Goal: Transaction & Acquisition: Register for event/course

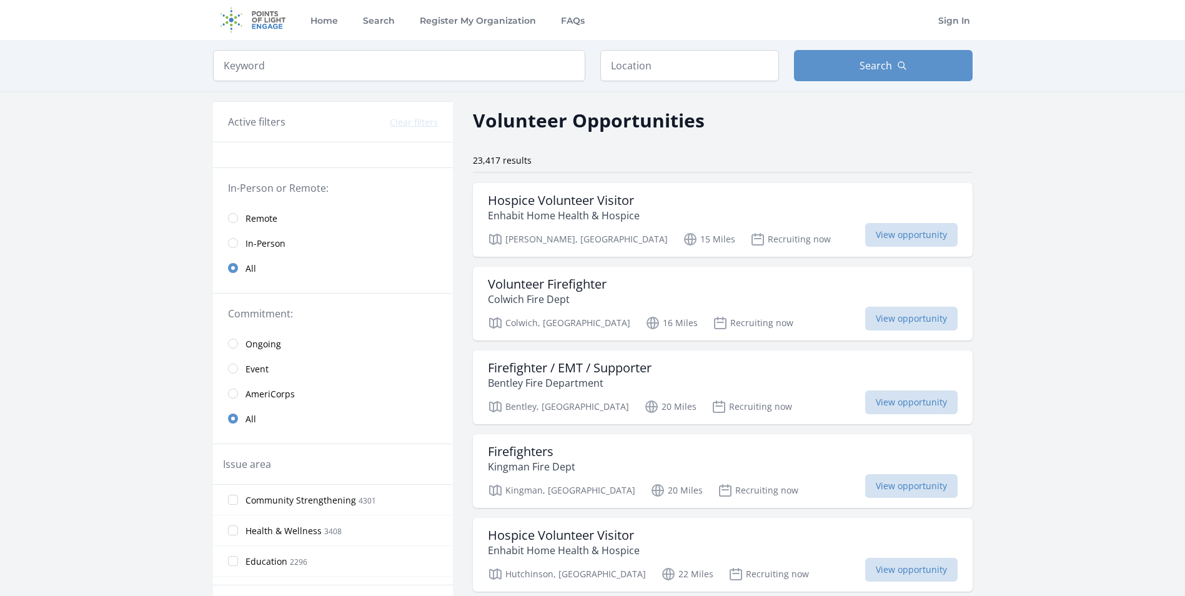
click at [239, 242] on link "In-Person" at bounding box center [333, 243] width 240 height 25
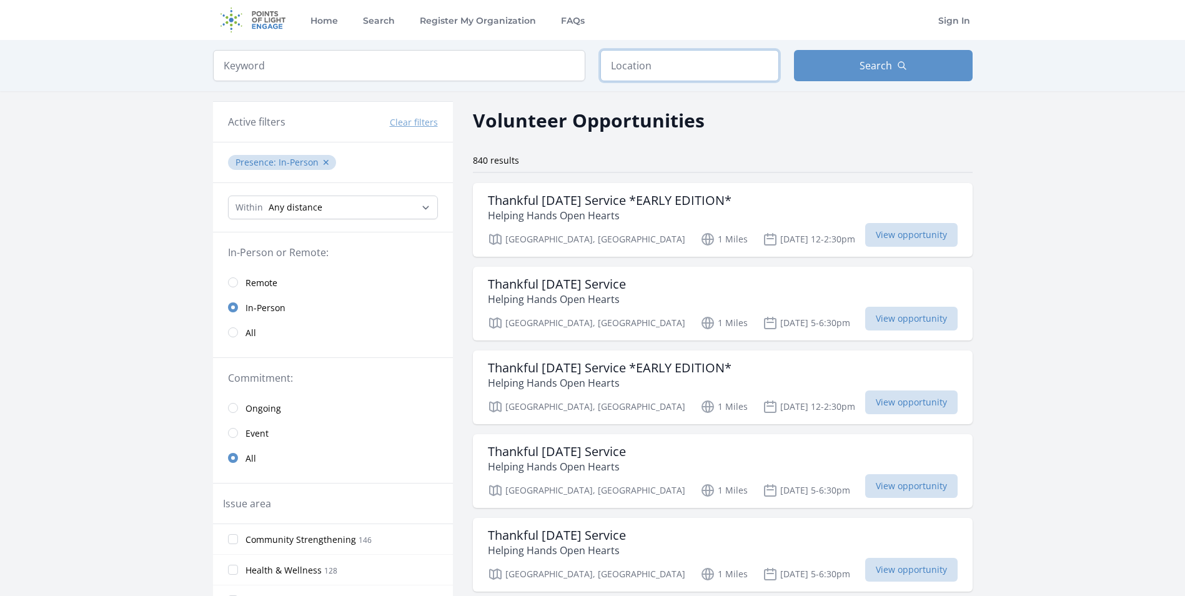
click at [657, 67] on input "text" at bounding box center [690, 65] width 179 height 31
type input "New Orleans, LA 70123, USA"
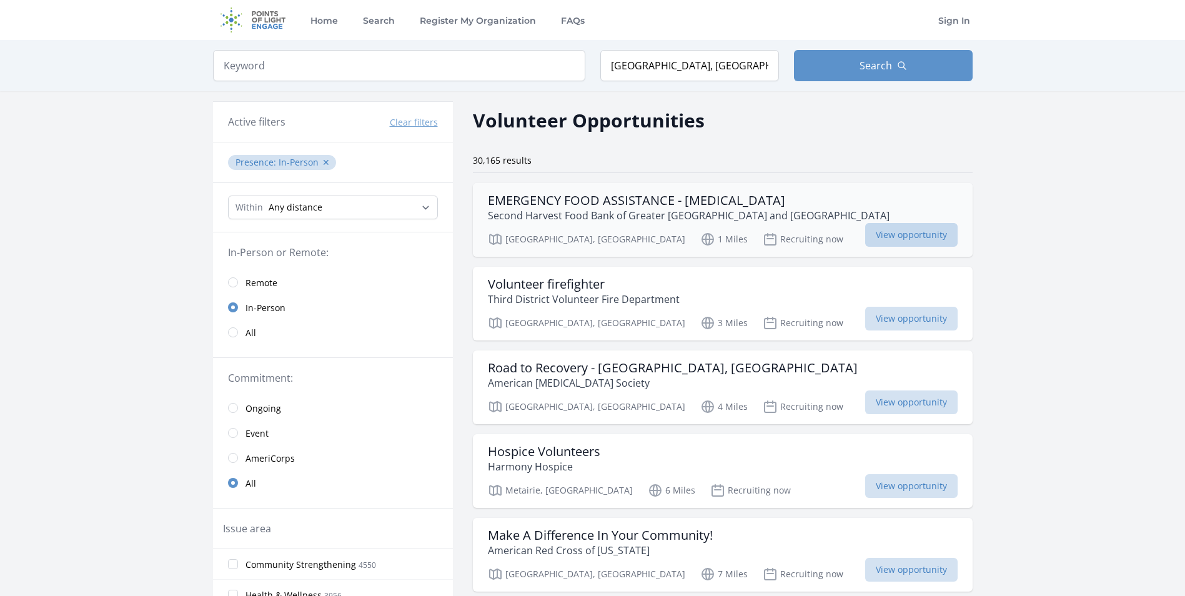
click at [904, 236] on span "View opportunity" at bounding box center [911, 235] width 92 height 24
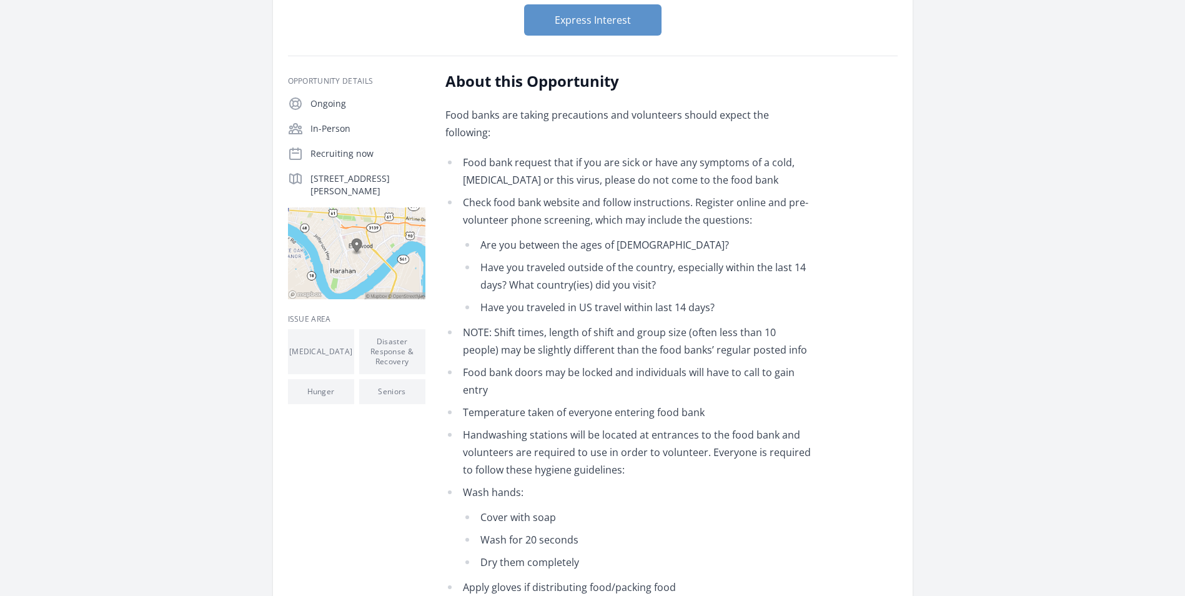
scroll to position [187, 0]
